Goal: Task Accomplishment & Management: Complete application form

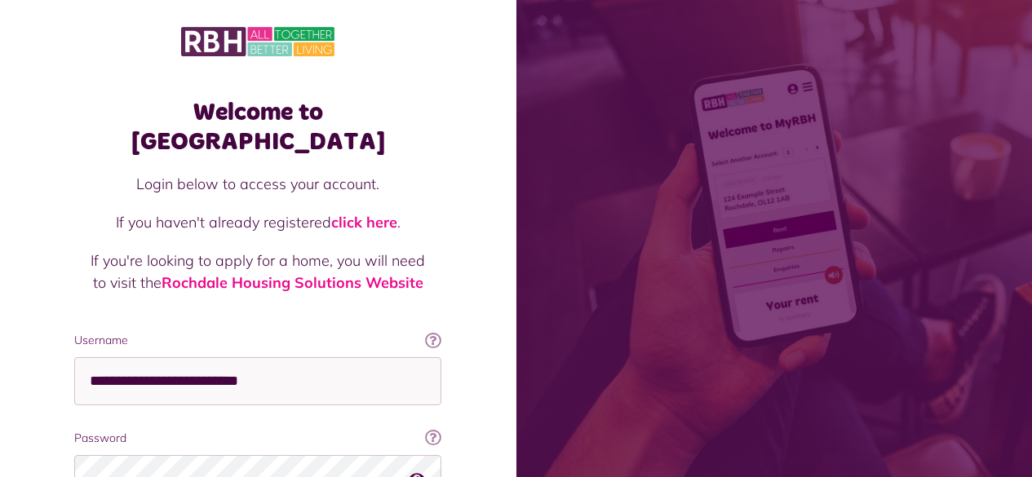
scroll to position [148, 0]
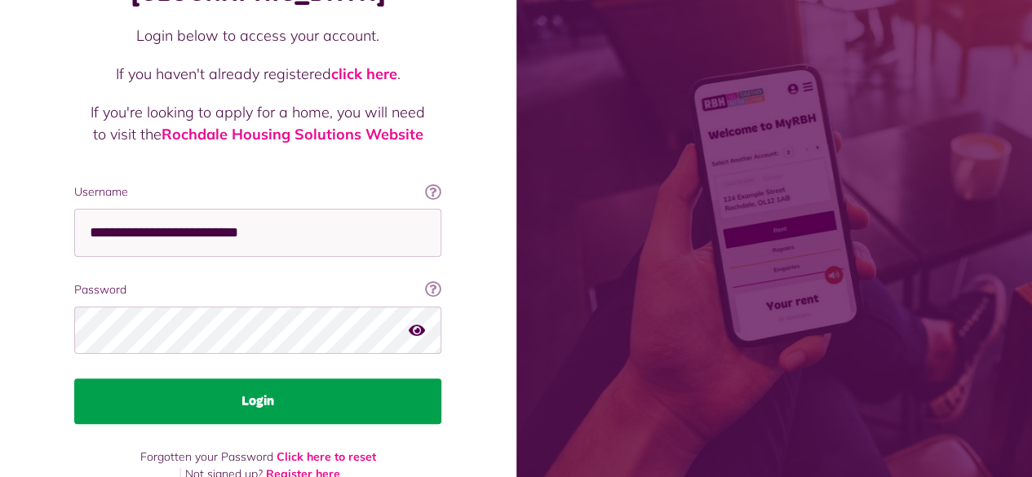
click at [220, 383] on button "Login" at bounding box center [257, 401] width 367 height 46
click at [245, 378] on button "Login" at bounding box center [257, 401] width 367 height 46
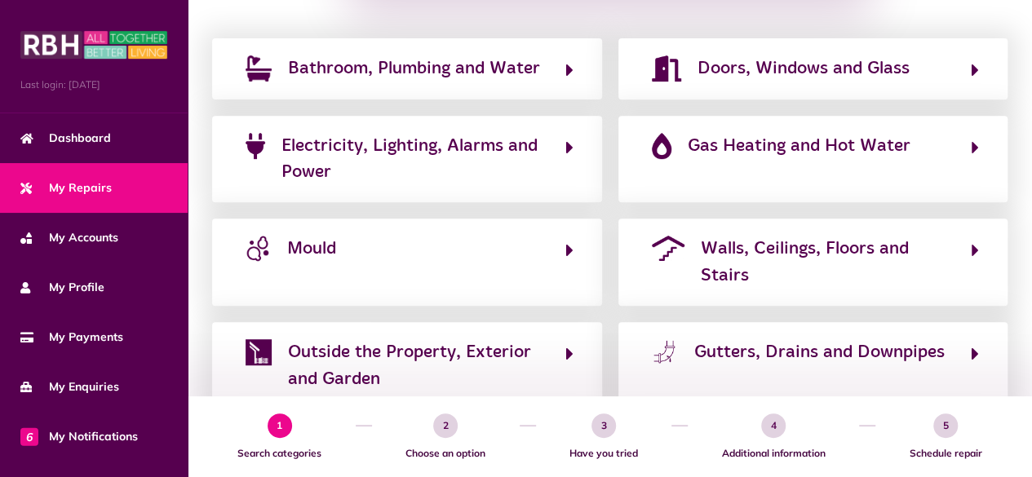
scroll to position [309, 0]
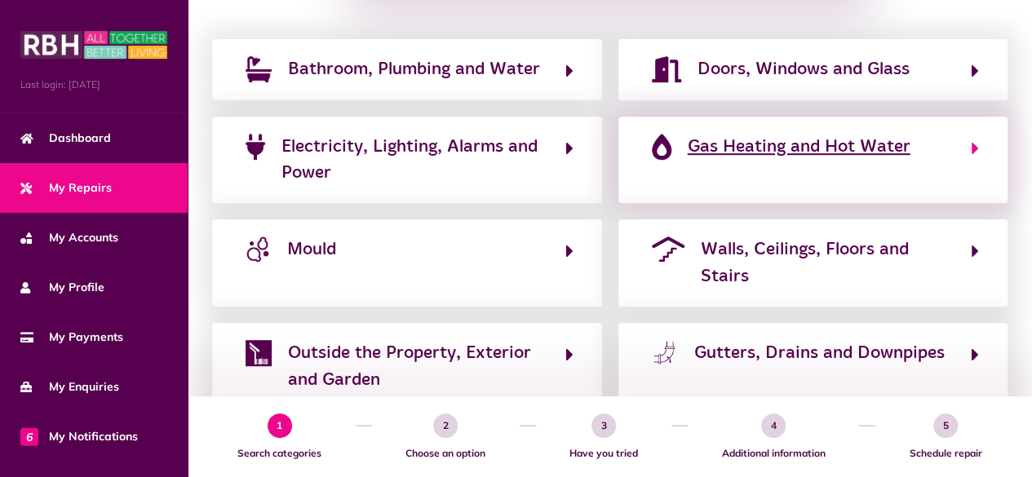
click at [689, 166] on button "Gas Heating and Hot Water" at bounding box center [813, 160] width 333 height 55
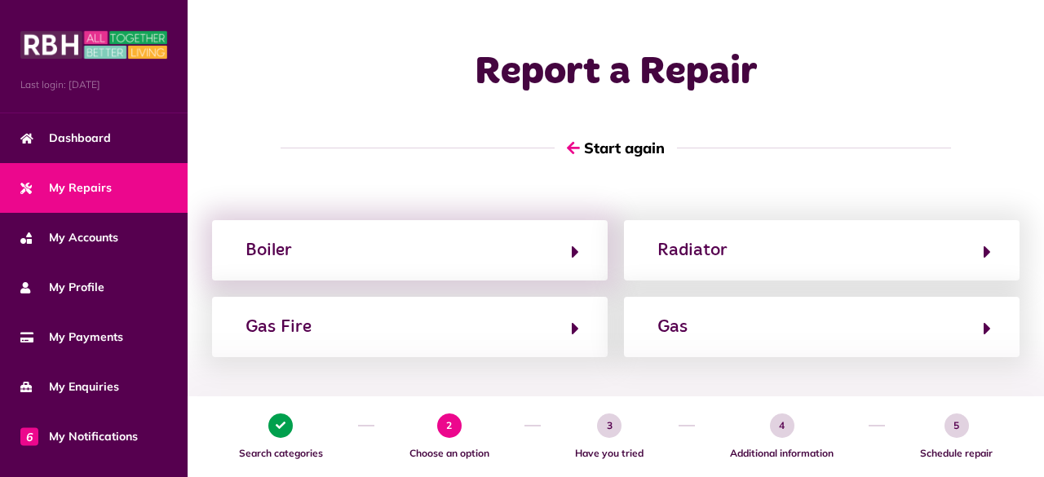
click at [253, 264] on div "Boiler" at bounding box center [410, 250] width 396 height 60
click at [253, 238] on div "Boiler" at bounding box center [269, 250] width 46 height 26
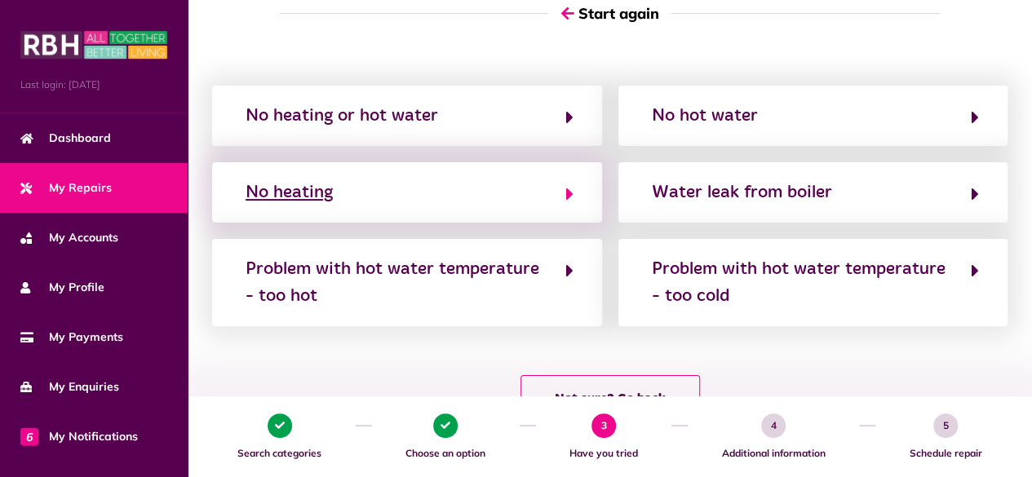
scroll to position [136, 0]
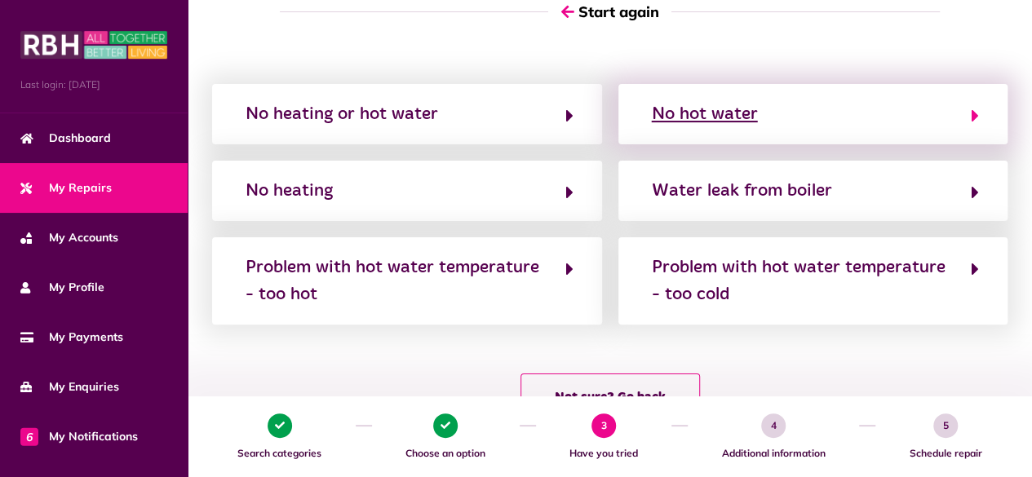
click at [711, 118] on div "No hot water" at bounding box center [705, 114] width 106 height 26
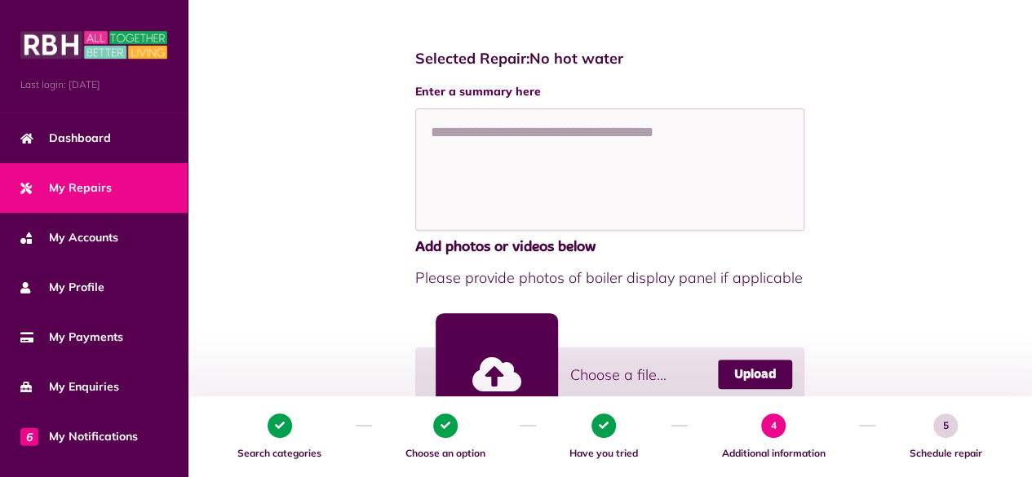
scroll to position [251, 0]
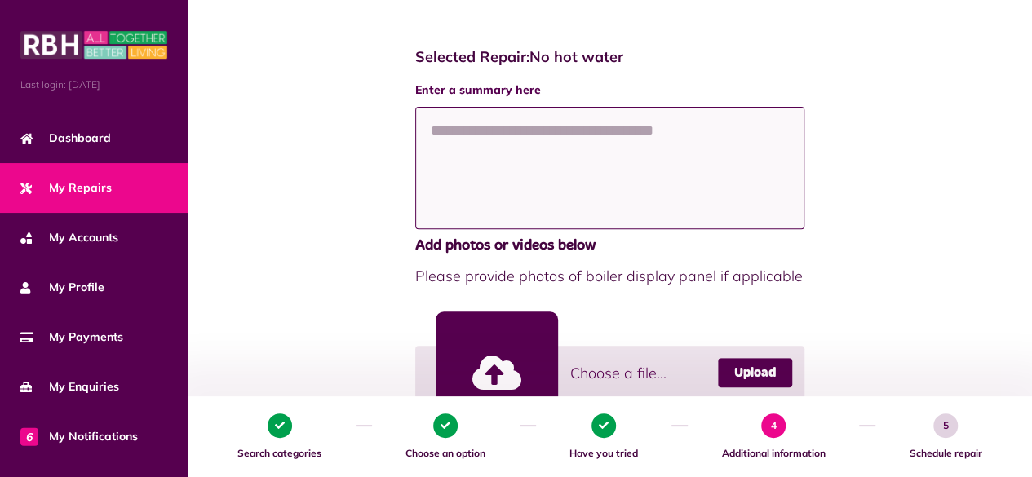
drag, startPoint x: 542, startPoint y: 170, endPoint x: 462, endPoint y: 147, distance: 83.4
click at [462, 147] on textarea at bounding box center [610, 168] width 390 height 122
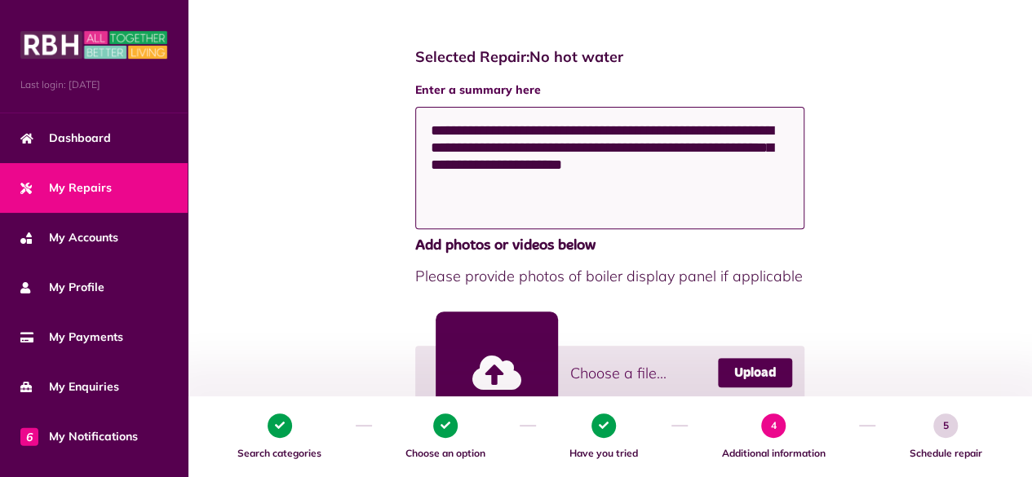
type textarea "**********"
click at [933, 285] on div "**********" at bounding box center [610, 349] width 812 height 635
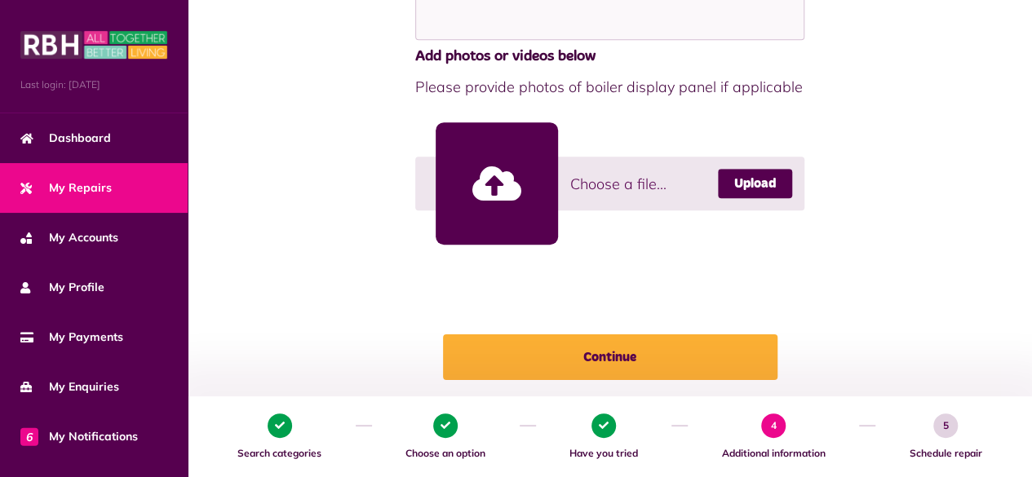
scroll to position [561, 0]
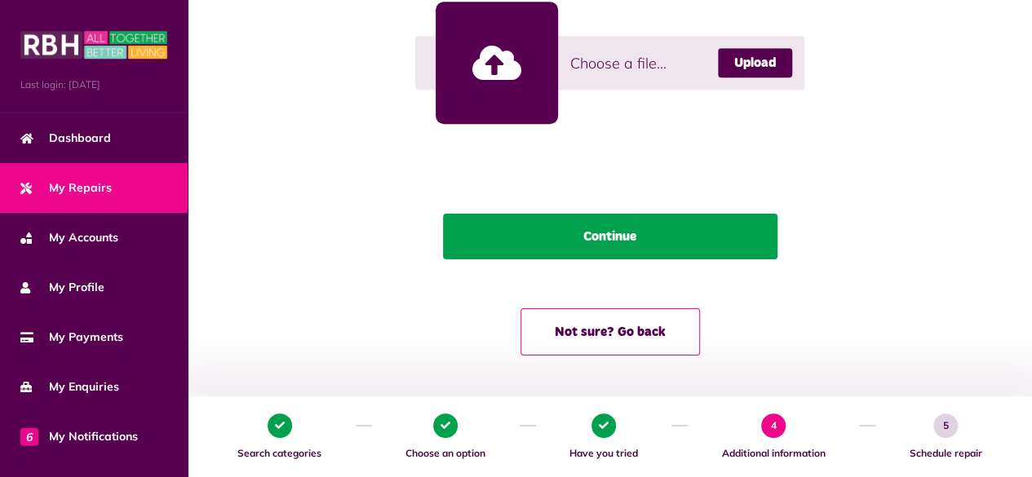
click at [693, 254] on button "Continue" at bounding box center [610, 237] width 334 height 46
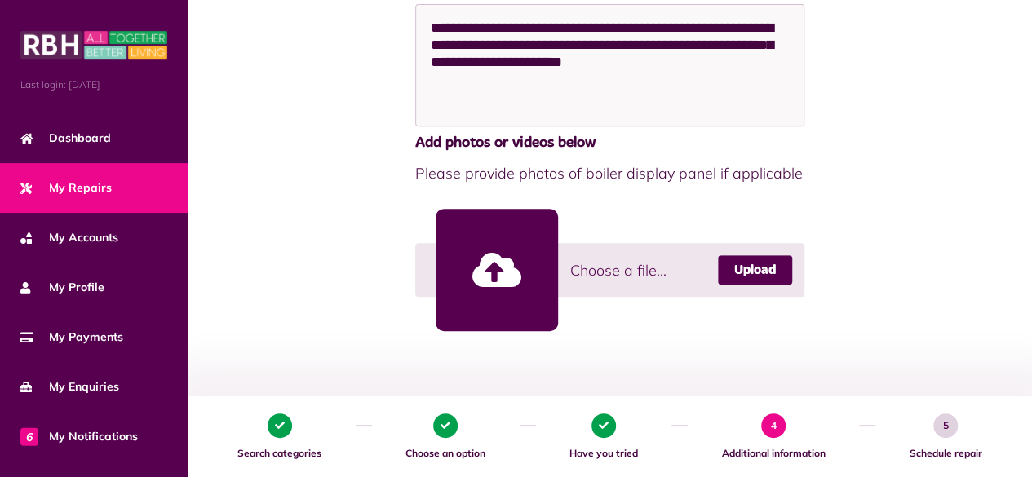
scroll to position [330, 0]
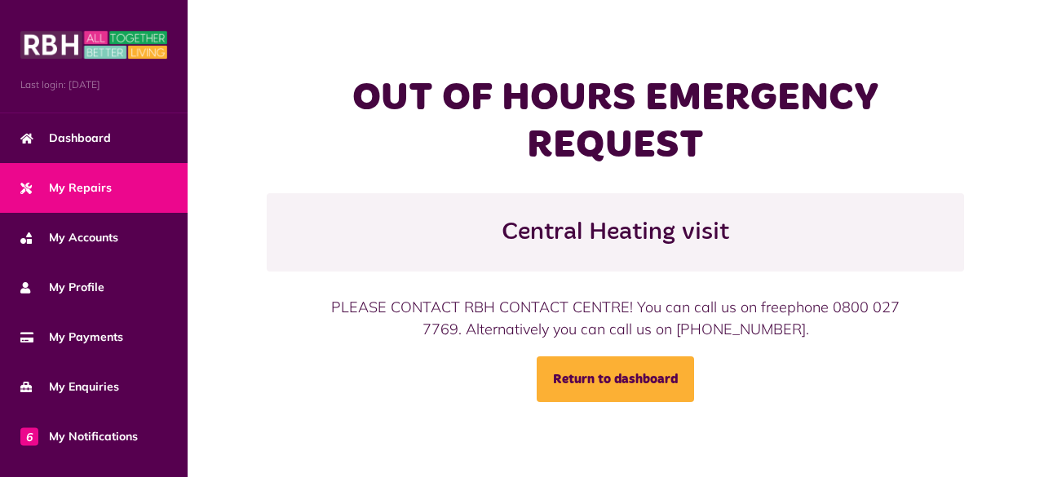
click at [854, 303] on div "PLEASE CONTACT RBH CONTACT CENTRE! You can call us on freephone 0800 027 7769. …" at bounding box center [615, 318] width 581 height 44
drag, startPoint x: 854, startPoint y: 303, endPoint x: 796, endPoint y: 277, distance: 63.2
click at [796, 277] on div "OUT OF HOURS EMERGENCY REQUEST Central Heating visit PLEASE CONTACT RBH CONTACT…" at bounding box center [615, 238] width 697 height 327
click at [228, 132] on div "OUT OF HOURS EMERGENCY REQUEST Central Heating visit PLEASE CONTACT RBH CONTACT…" at bounding box center [616, 238] width 856 height 327
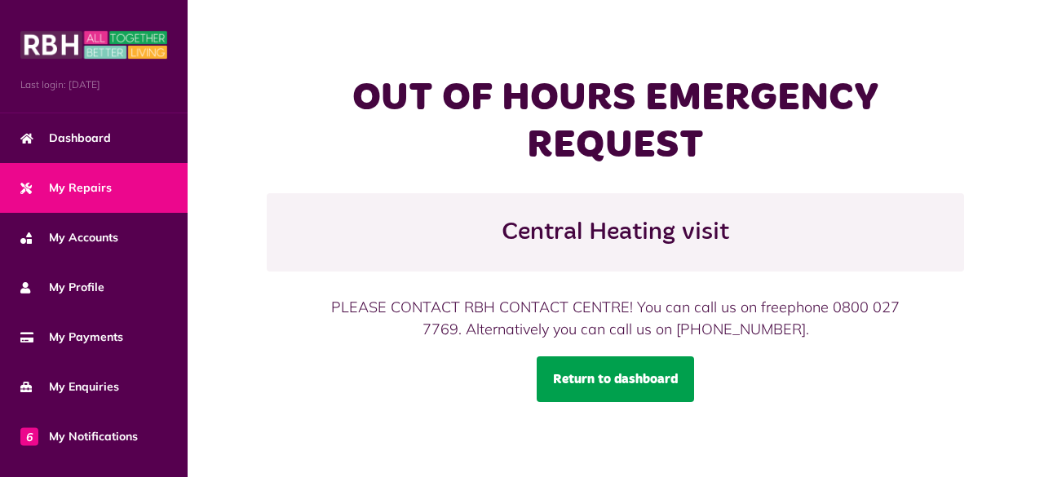
click at [636, 372] on link "Return to dashboard" at bounding box center [615, 379] width 157 height 46
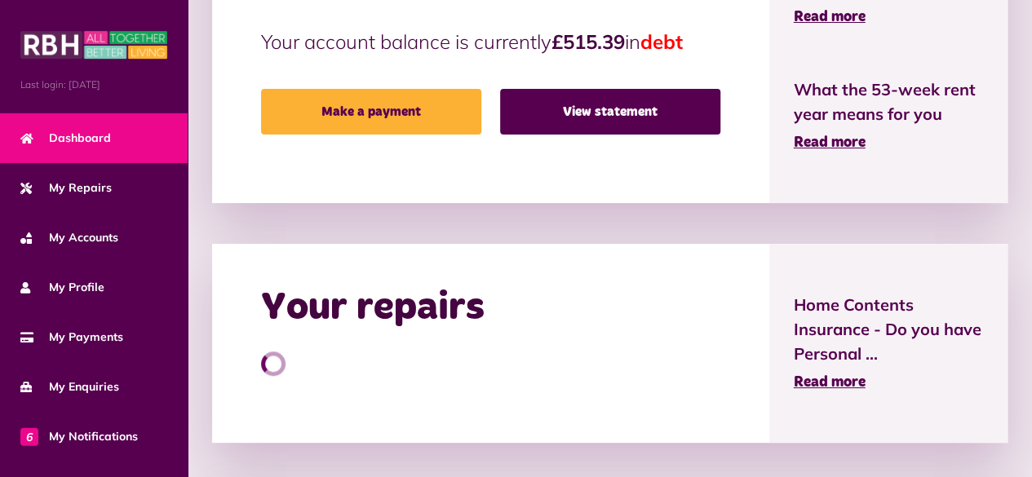
scroll to position [502, 0]
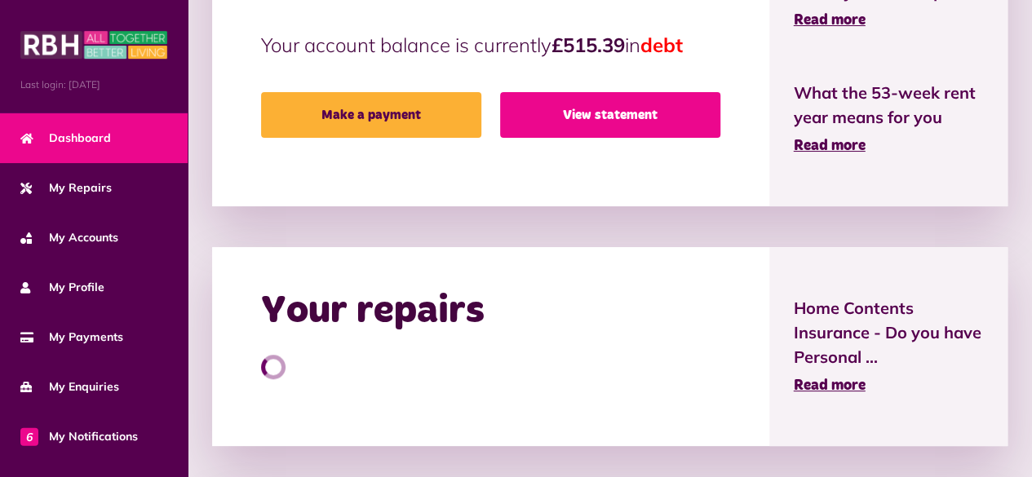
click at [617, 109] on link "View statement" at bounding box center [610, 115] width 220 height 46
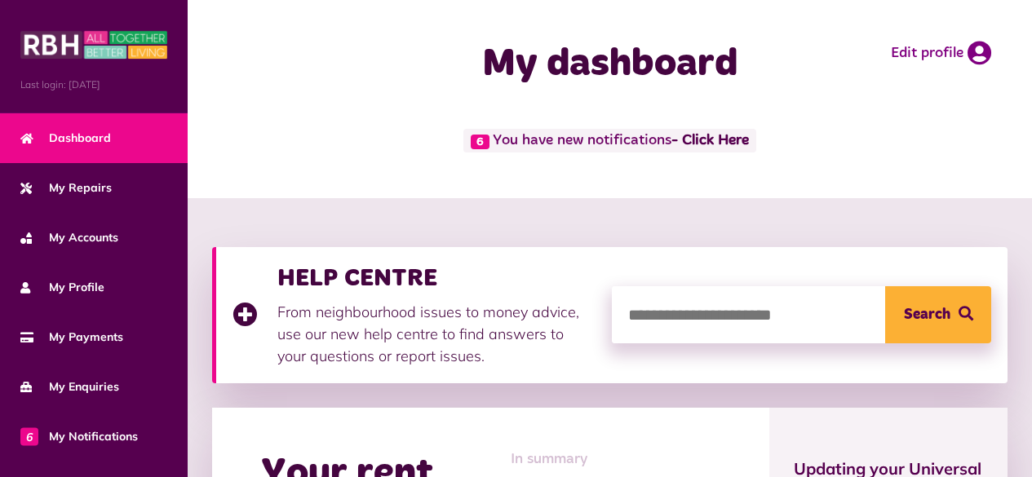
scroll to position [502, 0]
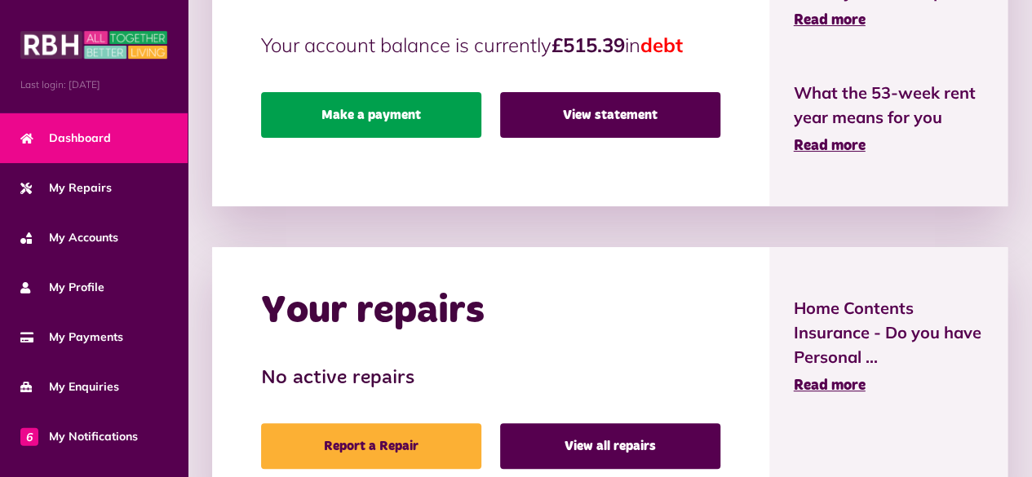
click at [316, 108] on link "Make a payment" at bounding box center [371, 115] width 220 height 46
